Goal: Task Accomplishment & Management: Use online tool/utility

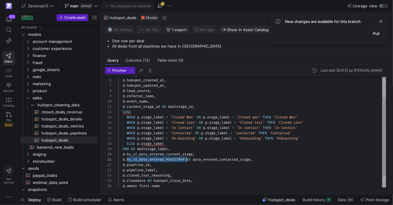
scroll to position [36, 0]
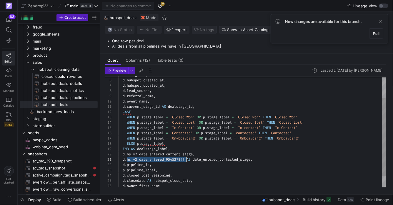
click at [290, 162] on div "d . deal_tier , d . hubspot_created_at , d . hubspot_updated_at , d . lead_sour…" at bounding box center [253, 126] width 268 height 158
click at [264, 159] on div "d . deal_tier , d . hubspot_created_at , d . hubspot_updated_at , d . lead_sour…" at bounding box center [253, 126] width 268 height 158
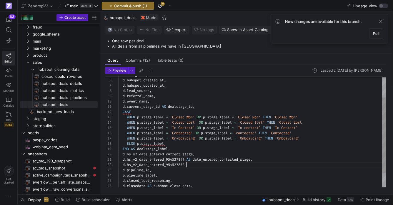
scroll to position [5, 68]
click at [159, 6] on span "button" at bounding box center [160, 5] width 7 height 7
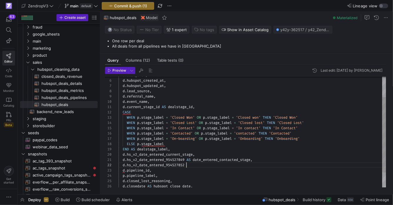
click at [208, 168] on div "d . deal_tier , d . hubspot_created_at , d . hubspot_updated_at , d . lead_sour…" at bounding box center [253, 129] width 268 height 164
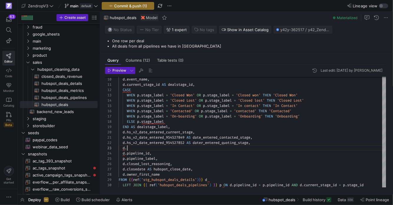
scroll to position [10, 9]
click at [206, 143] on div "d . event_name , d . current_stage_id AS dealstage_id , CASE WHEN p . stage_lab…" at bounding box center [253, 108] width 268 height 169
click at [206, 143] on span "dater_entered_quoting_stage" at bounding box center [221, 143] width 56 height 5
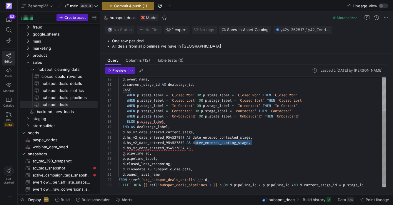
click at [213, 149] on div "d . event_name , d . current_stage_id AS dealstage_id , CASE WHEN p . stage_lab…" at bounding box center [253, 108] width 268 height 169
drag, startPoint x: 225, startPoint y: 149, endPoint x: 238, endPoint y: 149, distance: 13.0
click at [238, 149] on span "dater_entered_quoting_stage" at bounding box center [221, 148] width 56 height 5
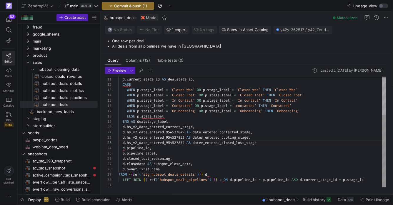
click at [270, 145] on div "d . current_stage_id AS dealstage_id , CASE WHEN p . stage_label = 'Closed Won'…" at bounding box center [253, 103] width 268 height 169
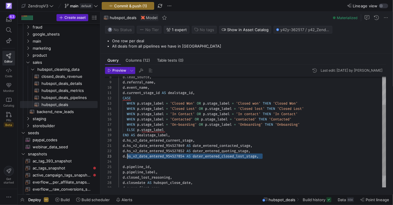
scroll to position [10, 4]
drag, startPoint x: 241, startPoint y: 151, endPoint x: 122, endPoint y: 155, distance: 118.4
click at [122, 155] on div "d . current_stage_id AS dealstage_id , CASE WHEN p . stage_label = 'Closed Won'…" at bounding box center [253, 120] width 268 height 174
click at [131, 160] on div "d . current_stage_id AS dealstage_id , CASE WHEN p . stage_label = 'Closed Won'…" at bounding box center [253, 120] width 268 height 174
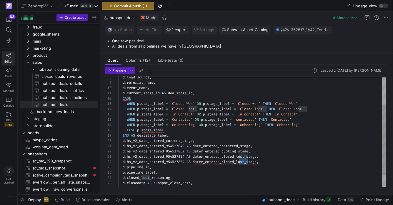
scroll to position [16, 129]
drag, startPoint x: 239, startPoint y: 163, endPoint x: 247, endPoint y: 163, distance: 7.9
click at [247, 163] on span "dater_entered_closed_lost_stage" at bounding box center [225, 162] width 64 height 5
click at [178, 164] on div "d . current_stage_id AS dealstage_id , CASE WHEN p . stage_label = 'Closed Won'…" at bounding box center [253, 120] width 268 height 174
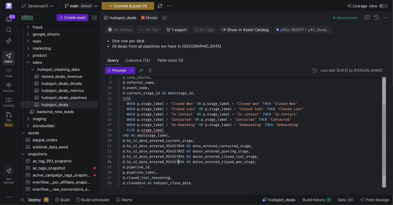
scroll to position [16, 68]
click at [178, 164] on div "d . current_stage_id AS dealstage_id , CASE WHEN p . stage_label = 'Closed Won'…" at bounding box center [253, 120] width 268 height 174
type textarea "d.hs_v2_date_entered_954527849 AS date_entered_contacted_stage, d.hs_v2_date_en…"
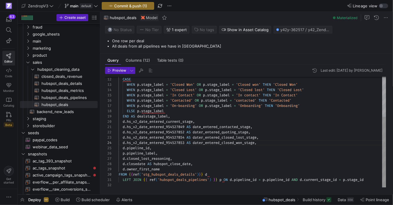
click at [244, 132] on div "CASE WHEN p . stage_label = 'Closed Won' OR p . stage_label = 'Closed won' THEN…" at bounding box center [253, 101] width 268 height 174
click at [292, 142] on div "CASE WHEN p . stage_label = 'Closed Won' OR p . stage_label = 'Closed won' THEN…" at bounding box center [253, 101] width 268 height 174
click at [133, 4] on span "Commit & push (1)" at bounding box center [130, 6] width 33 height 5
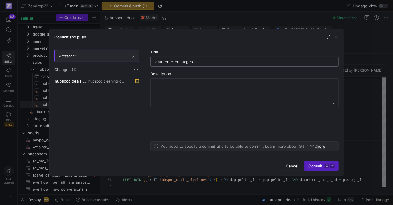
click at [156, 62] on input "date entered stages" at bounding box center [244, 61] width 178 height 5
click at [154, 62] on div "date entered stages" at bounding box center [244, 61] width 181 height 9
drag, startPoint x: 177, startPoint y: 62, endPoint x: 220, endPoint y: 71, distance: 44.4
click at [177, 62] on input "Adding date entered stages" at bounding box center [244, 61] width 178 height 5
click at [222, 62] on input "Adding dates deal entered stages" at bounding box center [244, 61] width 178 height 5
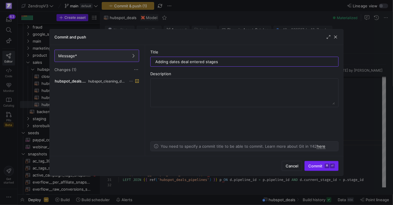
type input "Adding dates deal entered stages"
click at [315, 164] on span "submit" at bounding box center [322, 166] width 34 height 9
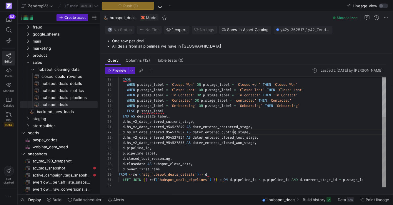
click at [234, 132] on div "CASE WHEN p . stage_label = 'Closed Won' OR p . stage_label = 'Closed won' THEN…" at bounding box center [253, 101] width 268 height 174
click at [206, 132] on div "CASE WHEN p . stage_label = 'Closed Won' OR p . stage_label = 'Closed won' THEN…" at bounding box center [253, 101] width 268 height 174
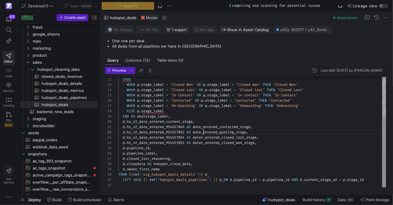
click at [206, 137] on span "dater_entered_closed_lost_stage" at bounding box center [225, 137] width 64 height 5
click at [205, 144] on span "dater_entered_closed_won_stage" at bounding box center [224, 143] width 62 height 5
type textarea "d.hs_v2_date_entered_954527849 AS date_entered_contacted_stage, d.hs_v2_date_en…"
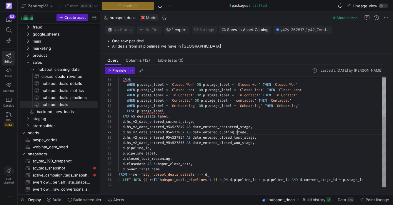
click at [236, 134] on div "CASE WHEN p . stage_label = 'Closed Won' OR p . stage_label = 'Closed won' THEN…" at bounding box center [253, 101] width 268 height 174
click at [233, 138] on div "CASE WHEN p . stage_label = 'Closed Won' OR p . stage_label = 'Closed won' THEN…" at bounding box center [253, 101] width 268 height 174
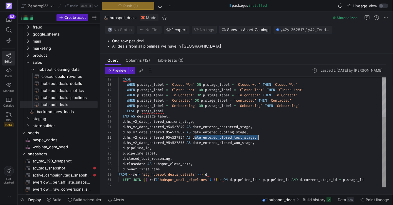
scroll to position [10, 140]
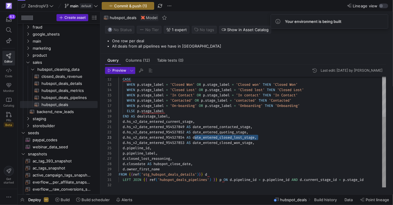
click at [238, 141] on span "date_entered_closed_won_stage" at bounding box center [223, 143] width 60 height 5
click at [238, 141] on div "CASE WHEN p . stage_label = 'Closed Won' OR p . stage_label = 'Closed won' THEN…" at bounding box center [253, 101] width 268 height 174
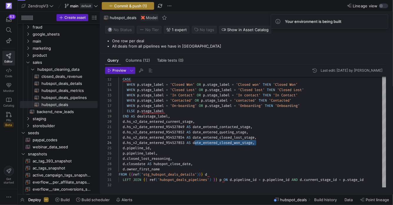
click at [136, 3] on span "button" at bounding box center [128, 5] width 52 height 7
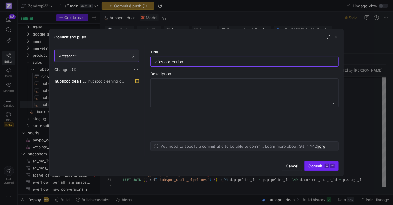
type input "alias correction"
click at [314, 163] on span "submit" at bounding box center [322, 166] width 34 height 9
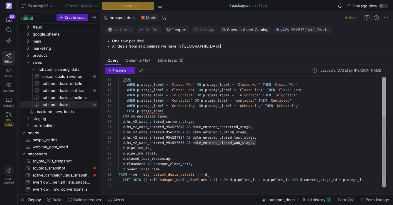
click at [306, 149] on div "CASE WHEN p . stage_label = 'Closed Won' OR p . stage_label = 'Closed won' THEN…" at bounding box center [253, 101] width 268 height 174
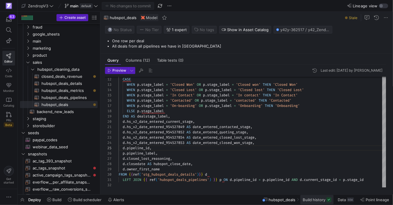
click at [317, 200] on span "Build history" at bounding box center [314, 200] width 23 height 5
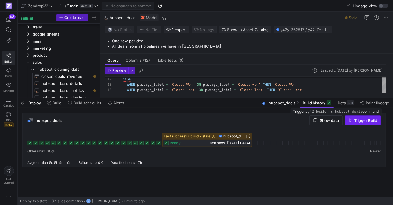
click at [357, 124] on span "button" at bounding box center [363, 120] width 35 height 9
